Goal: Participate in discussion

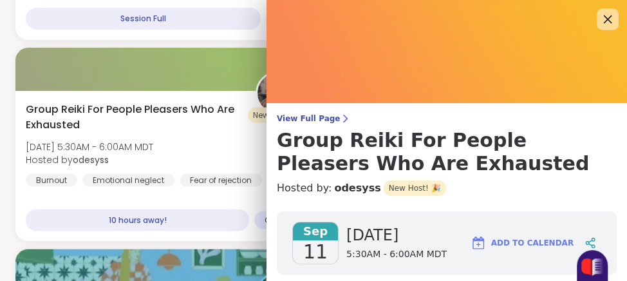
click at [600, 24] on icon at bounding box center [608, 19] width 16 height 16
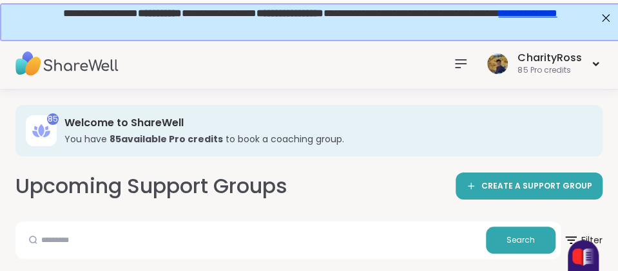
click at [465, 61] on icon at bounding box center [460, 63] width 15 height 15
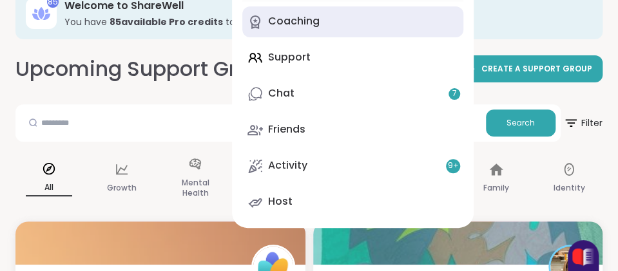
scroll to position [129, 0]
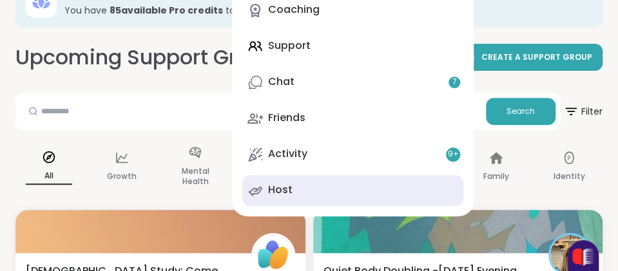
click at [405, 184] on link "Host" at bounding box center [352, 190] width 221 height 31
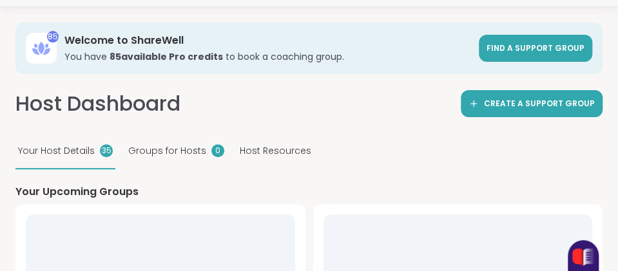
scroll to position [129, 0]
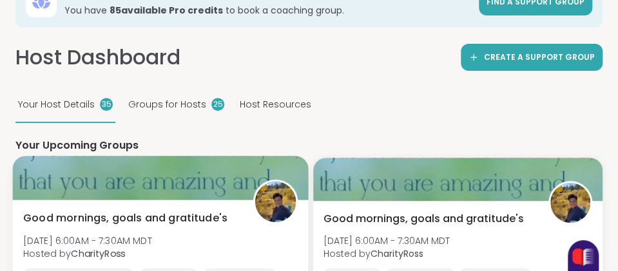
click at [178, 190] on div at bounding box center [160, 178] width 295 height 44
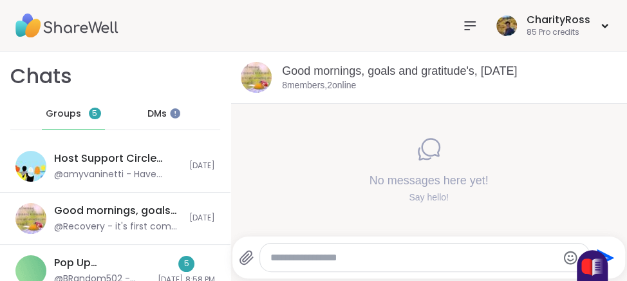
click at [281, 256] on textarea "Type your message" at bounding box center [414, 257] width 287 height 13
type textarea "*****"
